Goal: Browse casually

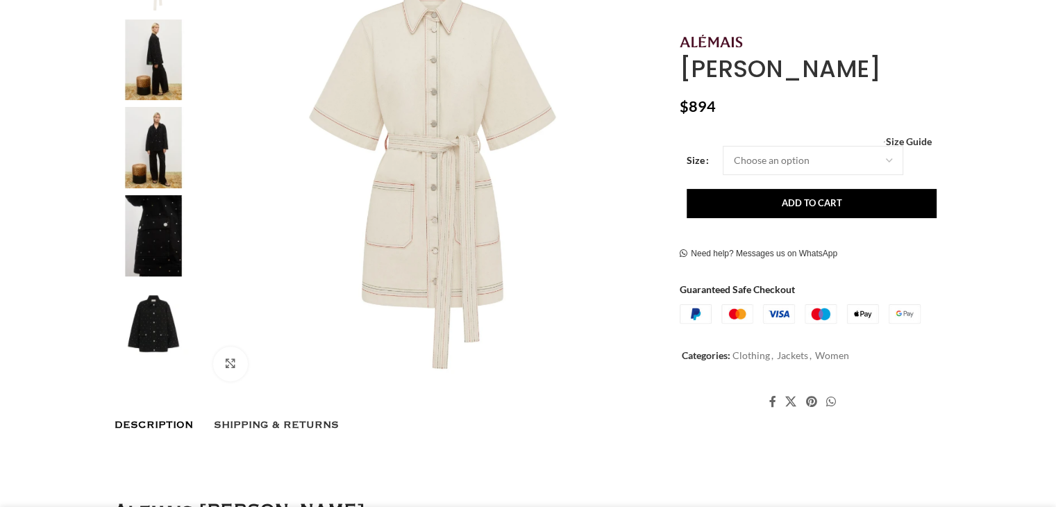
scroll to position [347, 0]
click at [161, 218] on img at bounding box center [153, 235] width 85 height 81
click at [169, 333] on img at bounding box center [153, 323] width 85 height 81
click at [161, 327] on img at bounding box center [153, 323] width 85 height 81
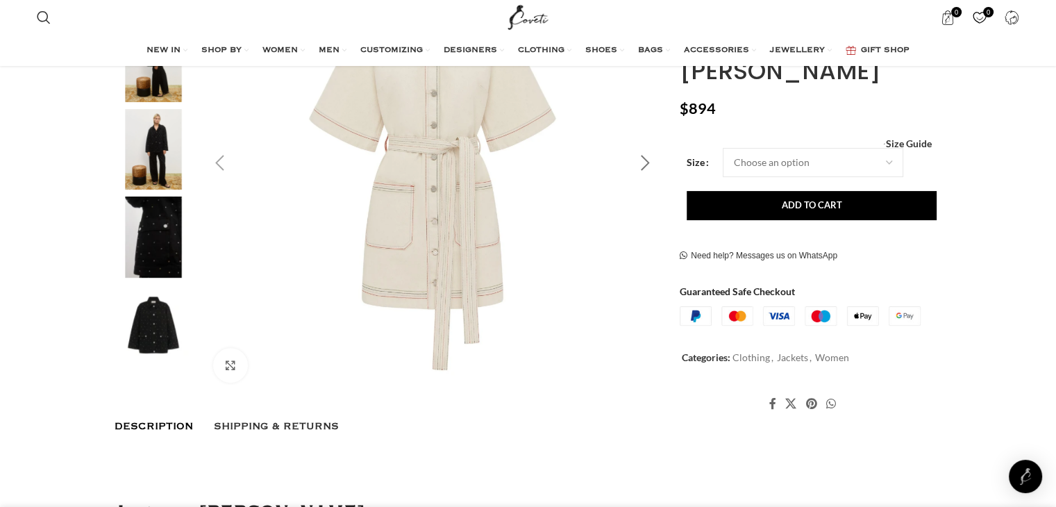
scroll to position [0, 146]
click at [649, 156] on div "Next slide" at bounding box center [644, 163] width 35 height 35
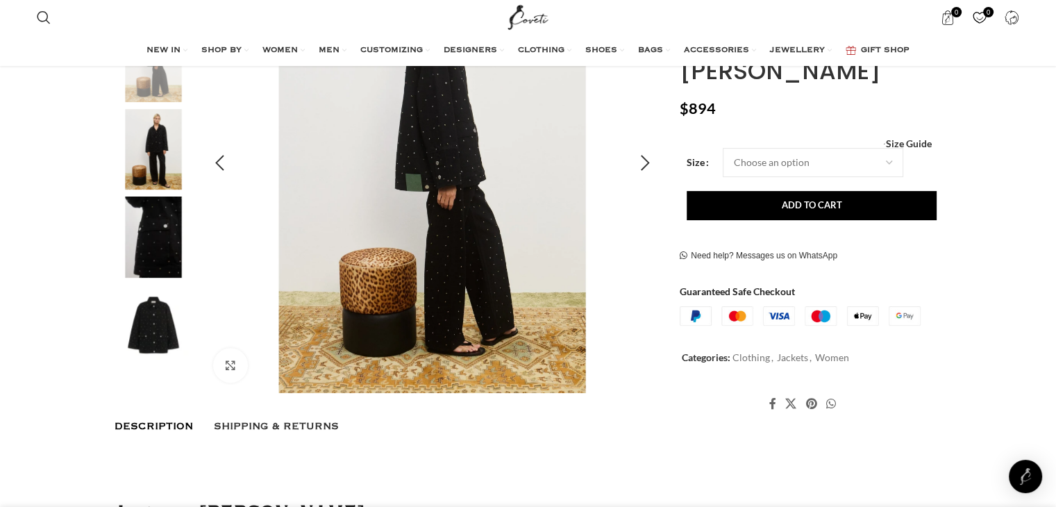
scroll to position [208, 0]
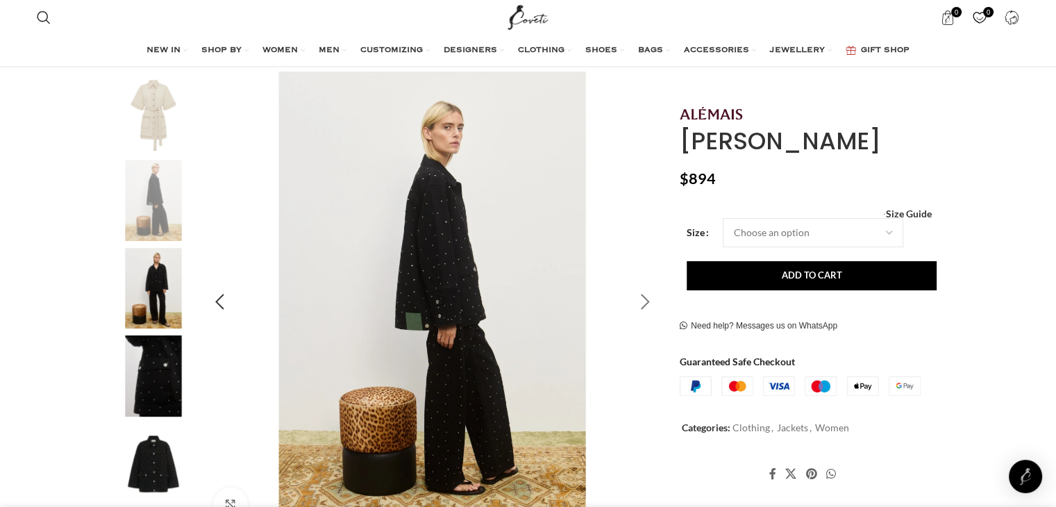
click at [644, 294] on div "Next slide" at bounding box center [644, 302] width 35 height 35
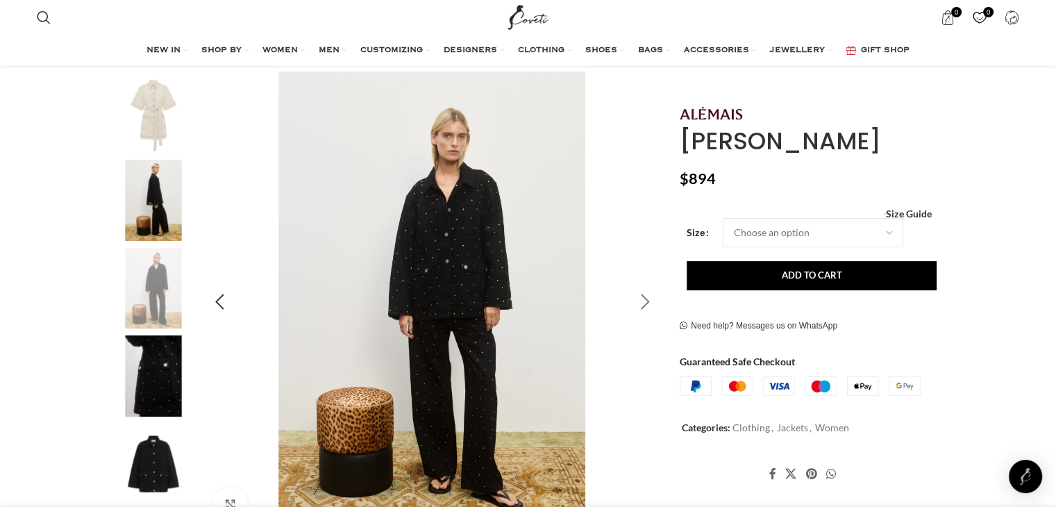
click at [637, 291] on div "Next slide" at bounding box center [644, 302] width 35 height 35
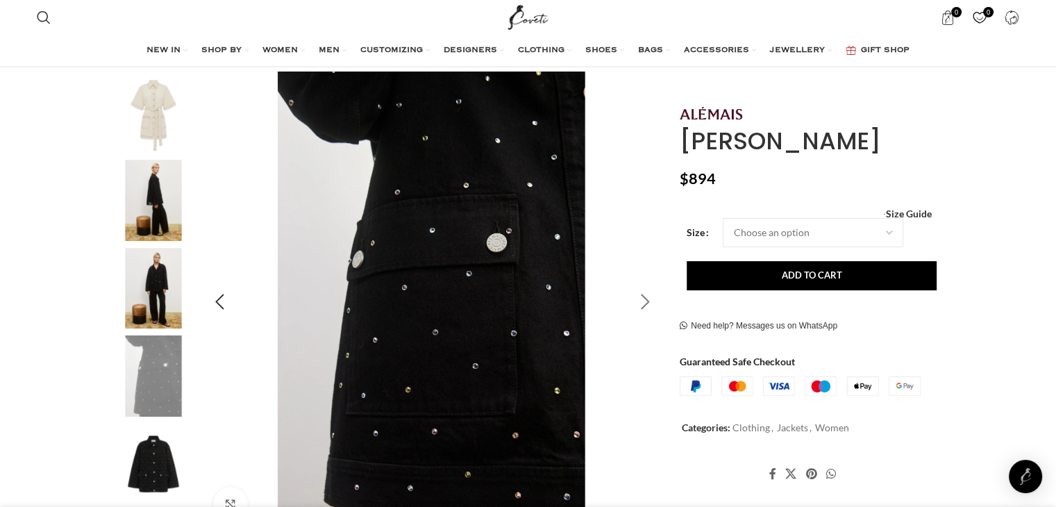
click at [639, 291] on div "Next slide" at bounding box center [644, 302] width 35 height 35
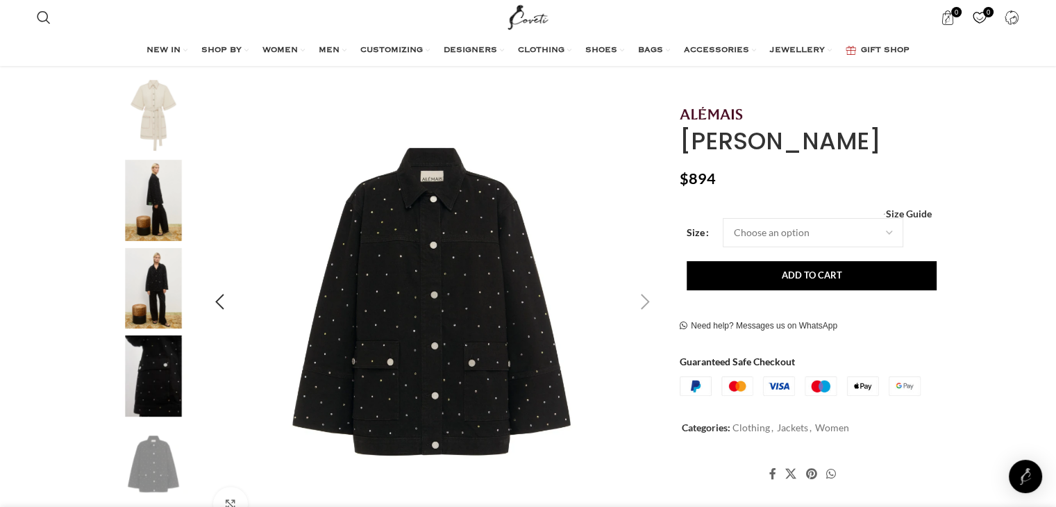
scroll to position [0, 291]
click at [151, 373] on img "4 / 5" at bounding box center [153, 375] width 85 height 81
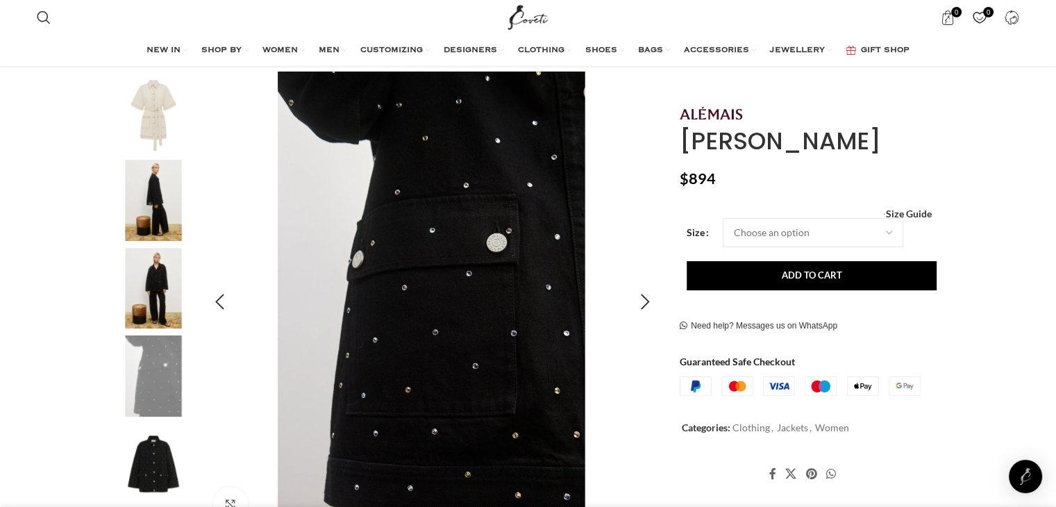
scroll to position [0, 438]
click at [150, 184] on img "2 / 5" at bounding box center [153, 200] width 85 height 81
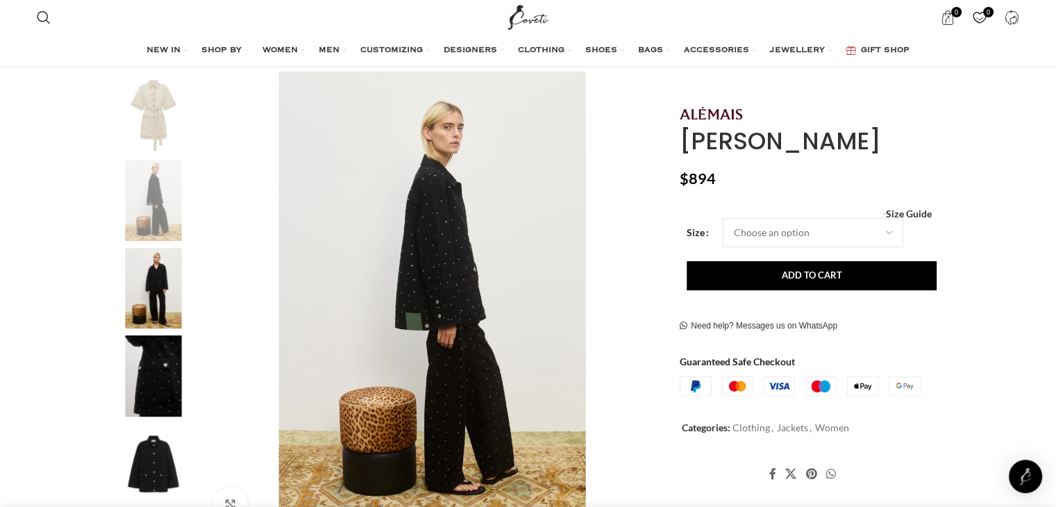
scroll to position [0, 877]
